Goal: Task Accomplishment & Management: Manage account settings

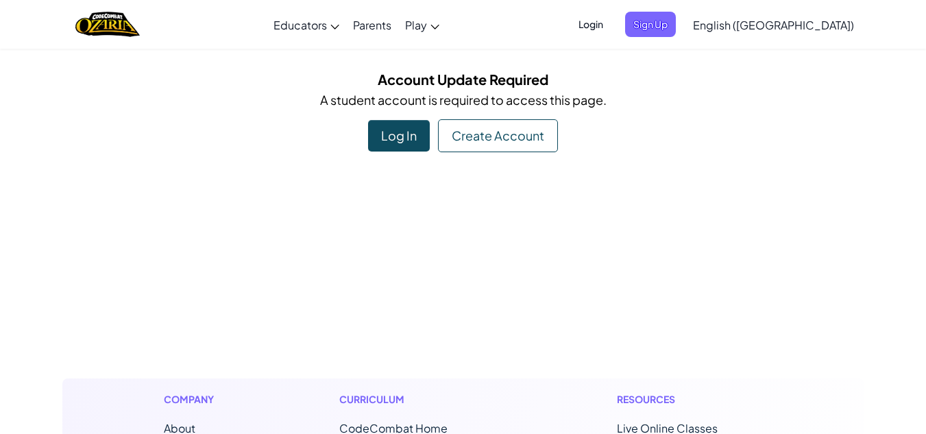
click at [612, 33] on span "Login" at bounding box center [590, 24] width 41 height 25
